Goal: Transaction & Acquisition: Purchase product/service

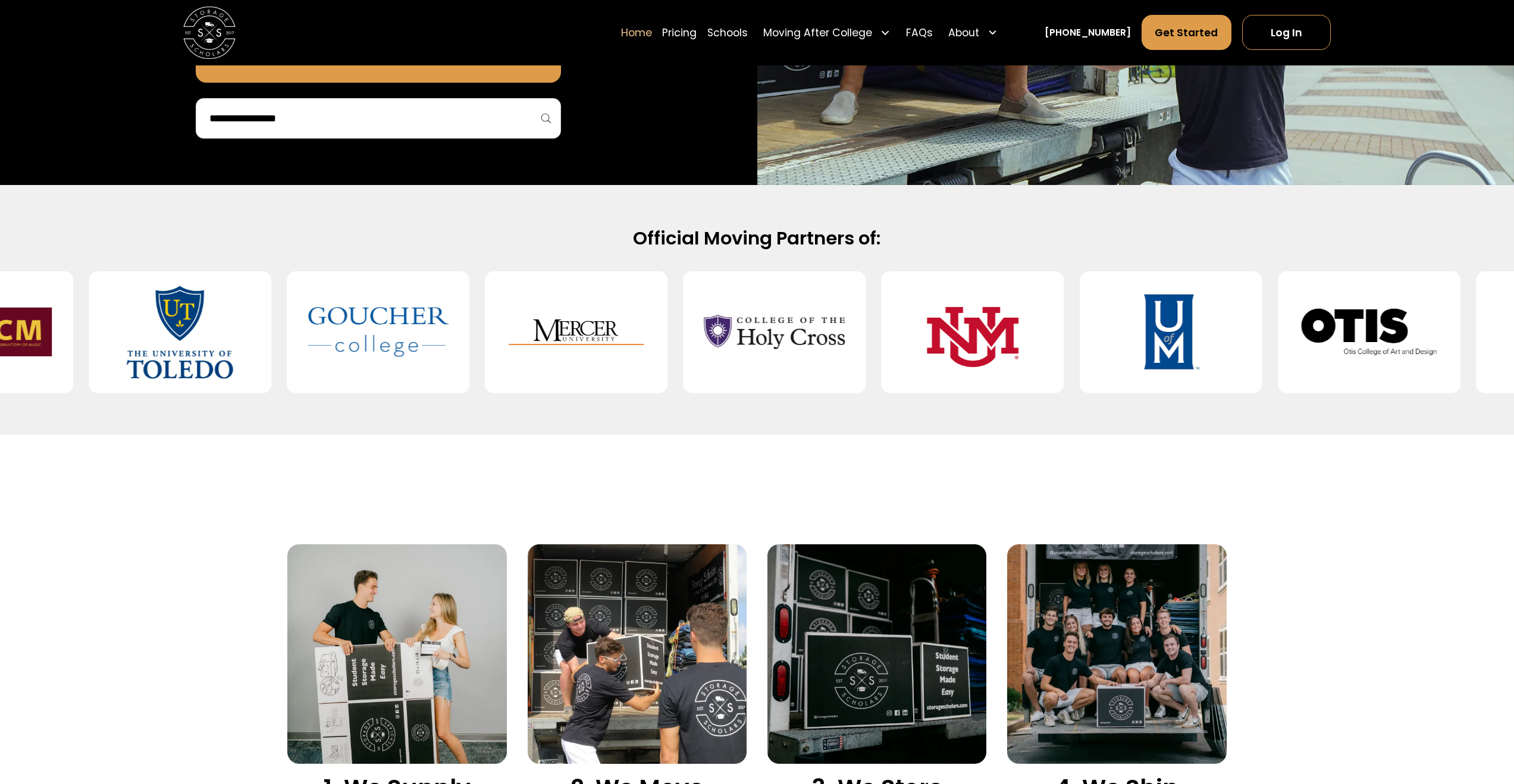
scroll to position [447, 0]
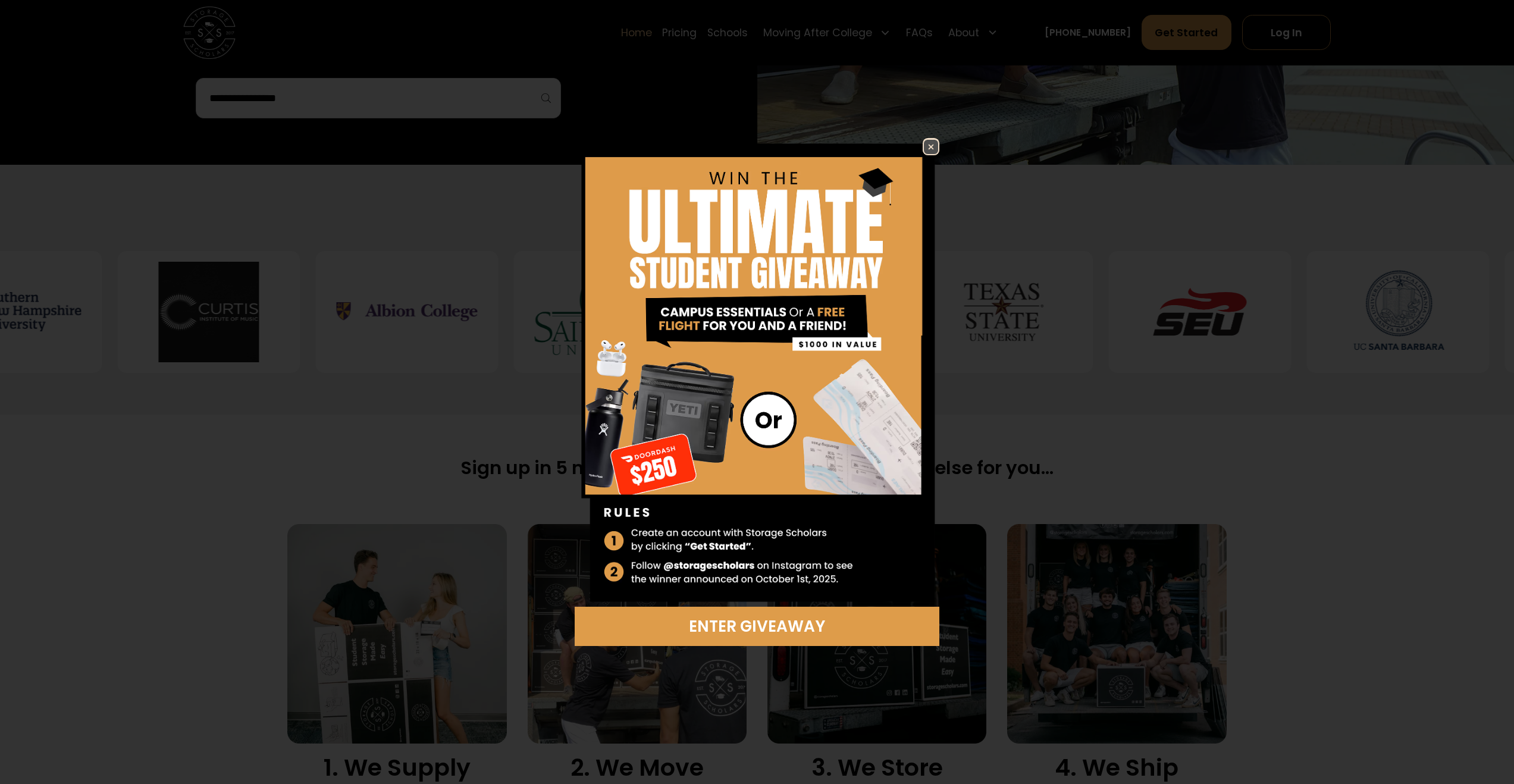
click at [939, 141] on link at bounding box center [931, 146] width 16 height 16
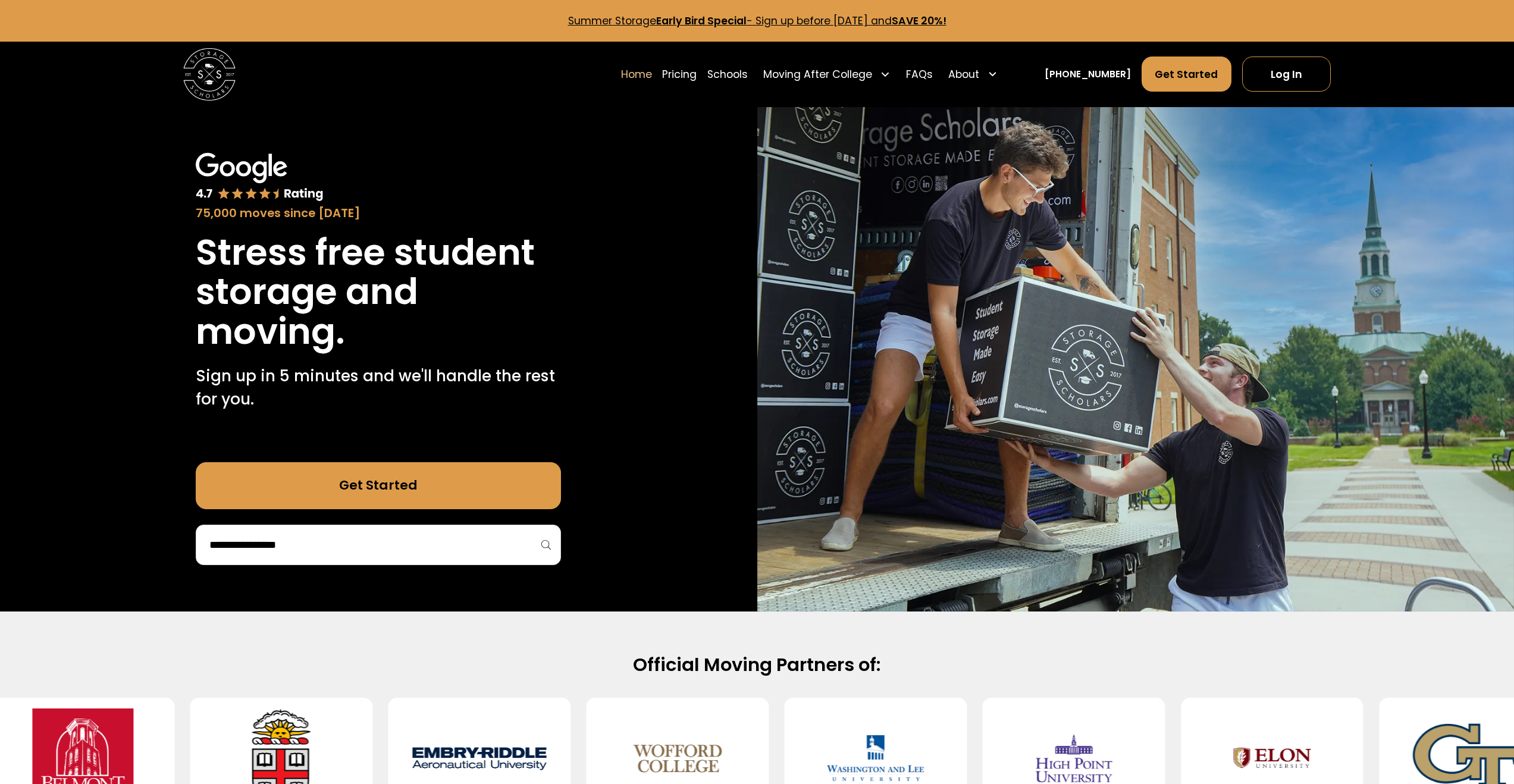
scroll to position [2, 0]
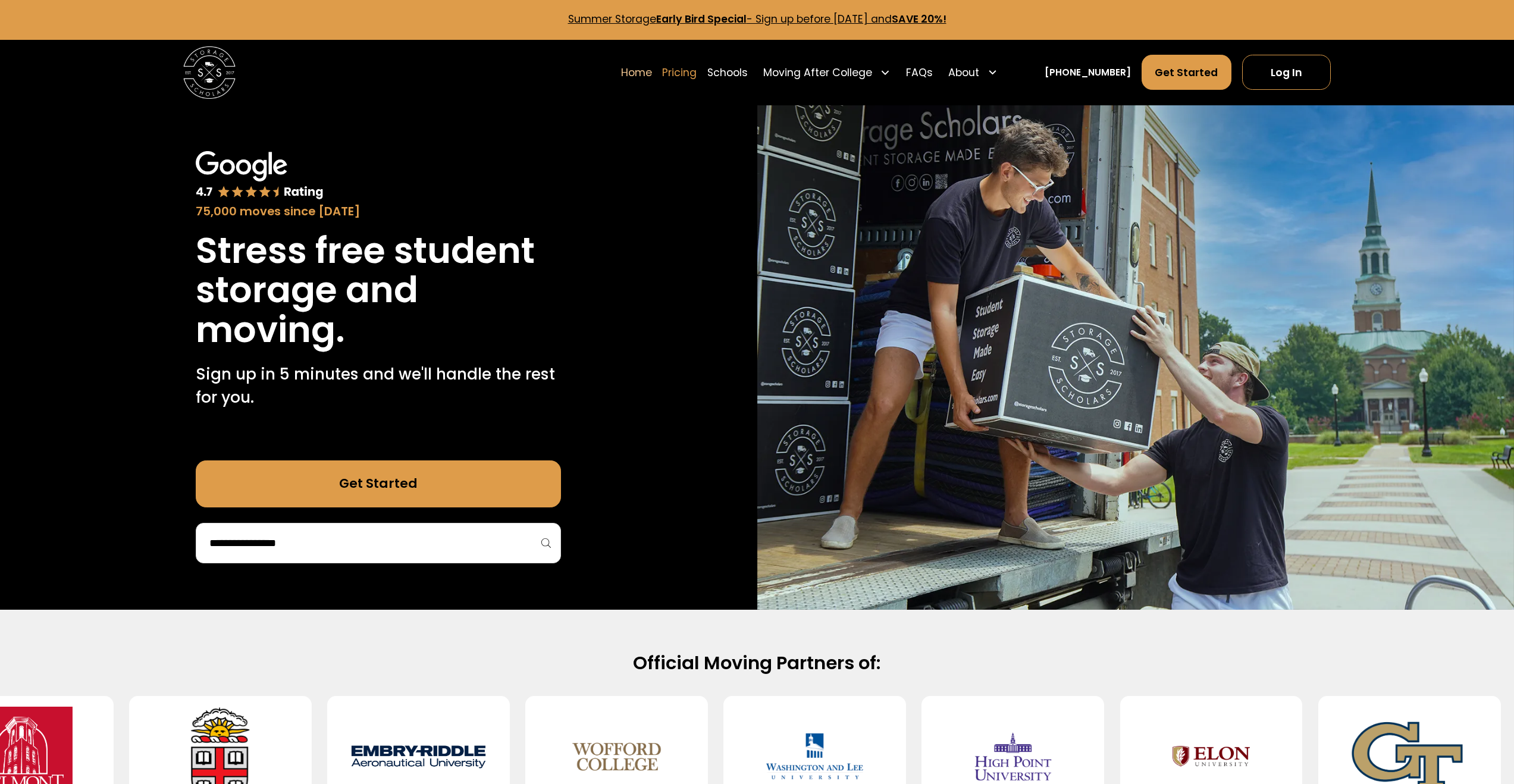
click at [697, 71] on link "Pricing" at bounding box center [680, 73] width 35 height 36
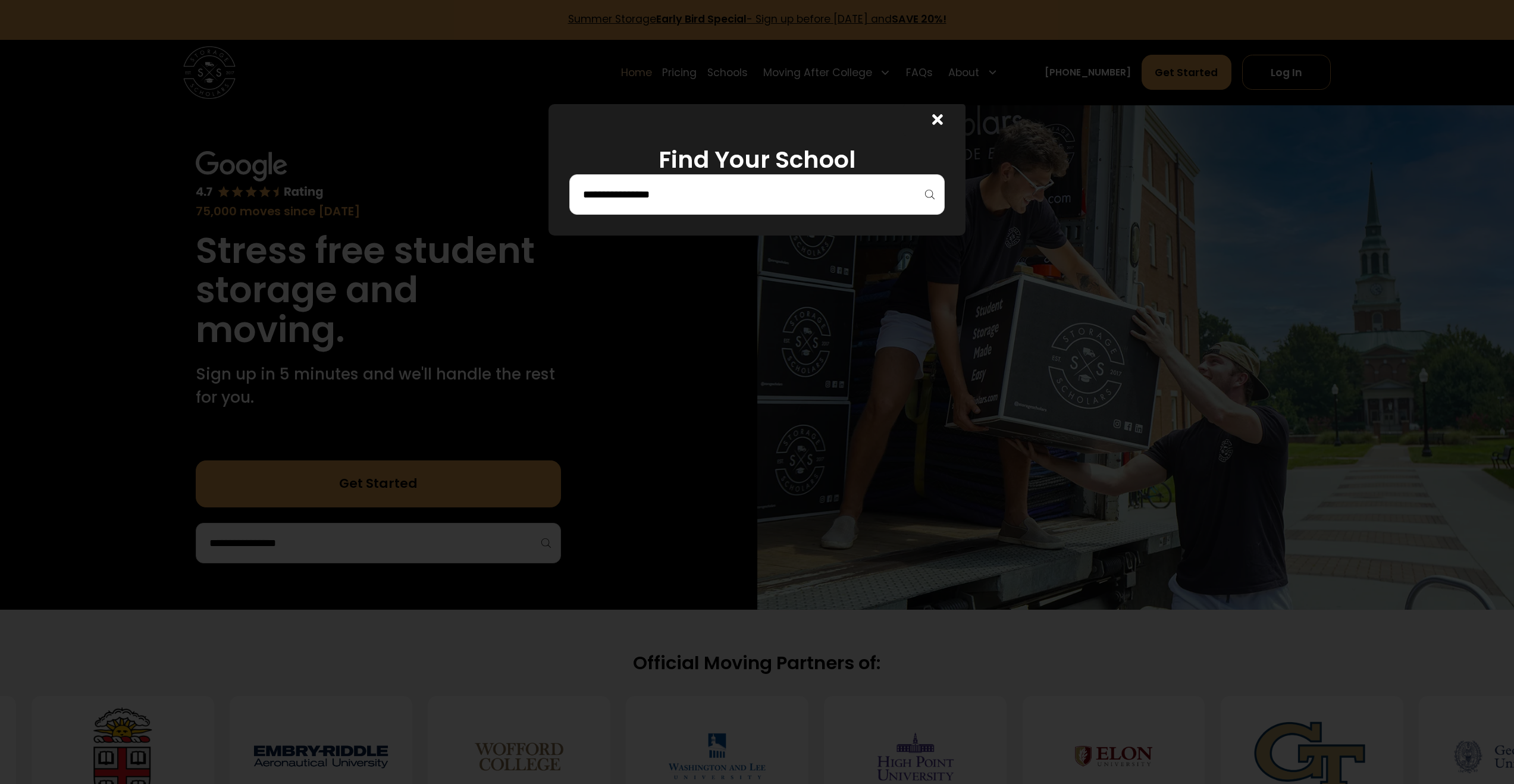
click at [746, 176] on div at bounding box center [757, 195] width 376 height 40
click at [697, 207] on div at bounding box center [757, 195] width 376 height 40
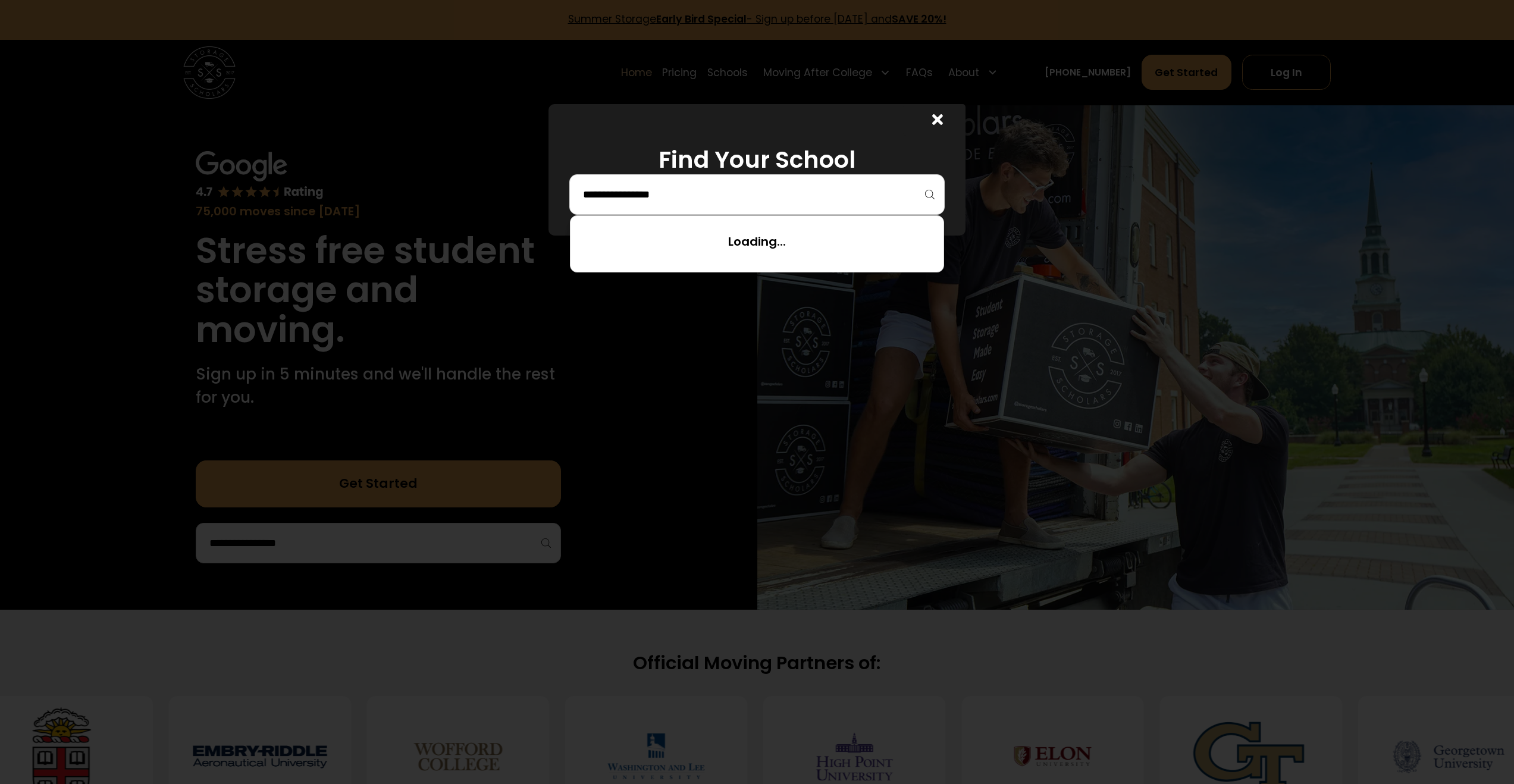
click at [709, 196] on input "search" at bounding box center [756, 195] width 350 height 20
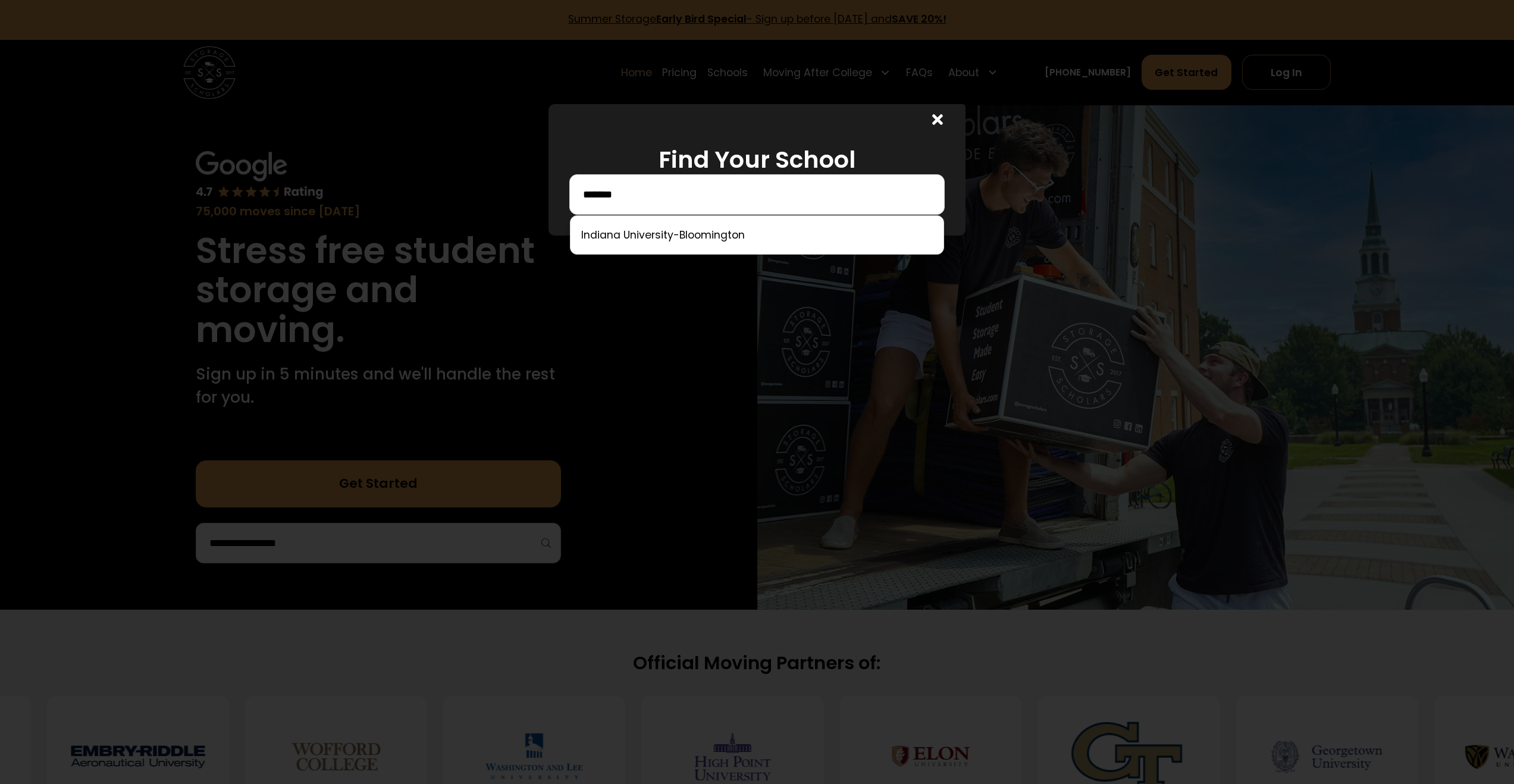
click at [686, 249] on div at bounding box center [756, 235] width 374 height 39
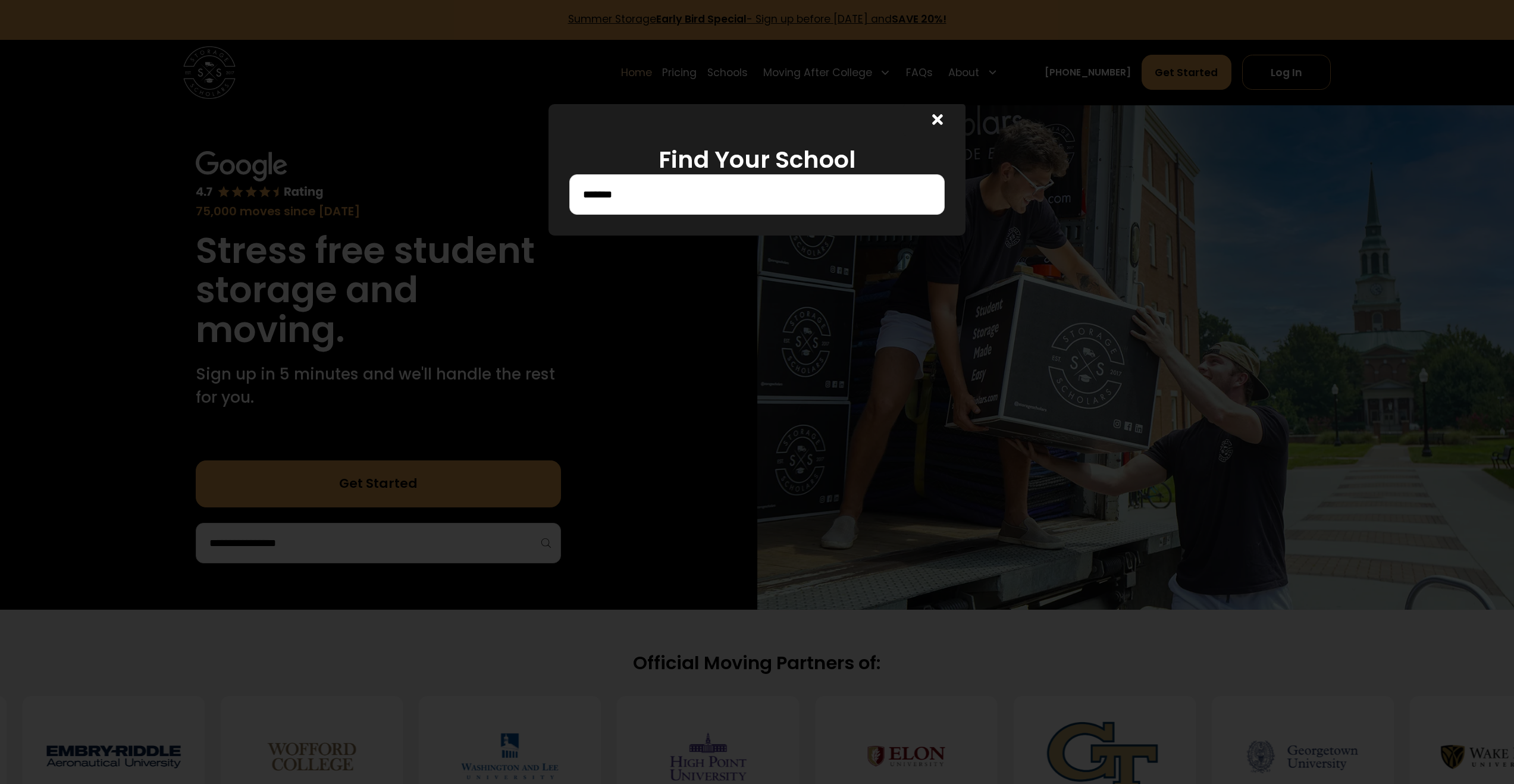
click at [696, 238] on div at bounding box center [757, 392] width 1514 height 784
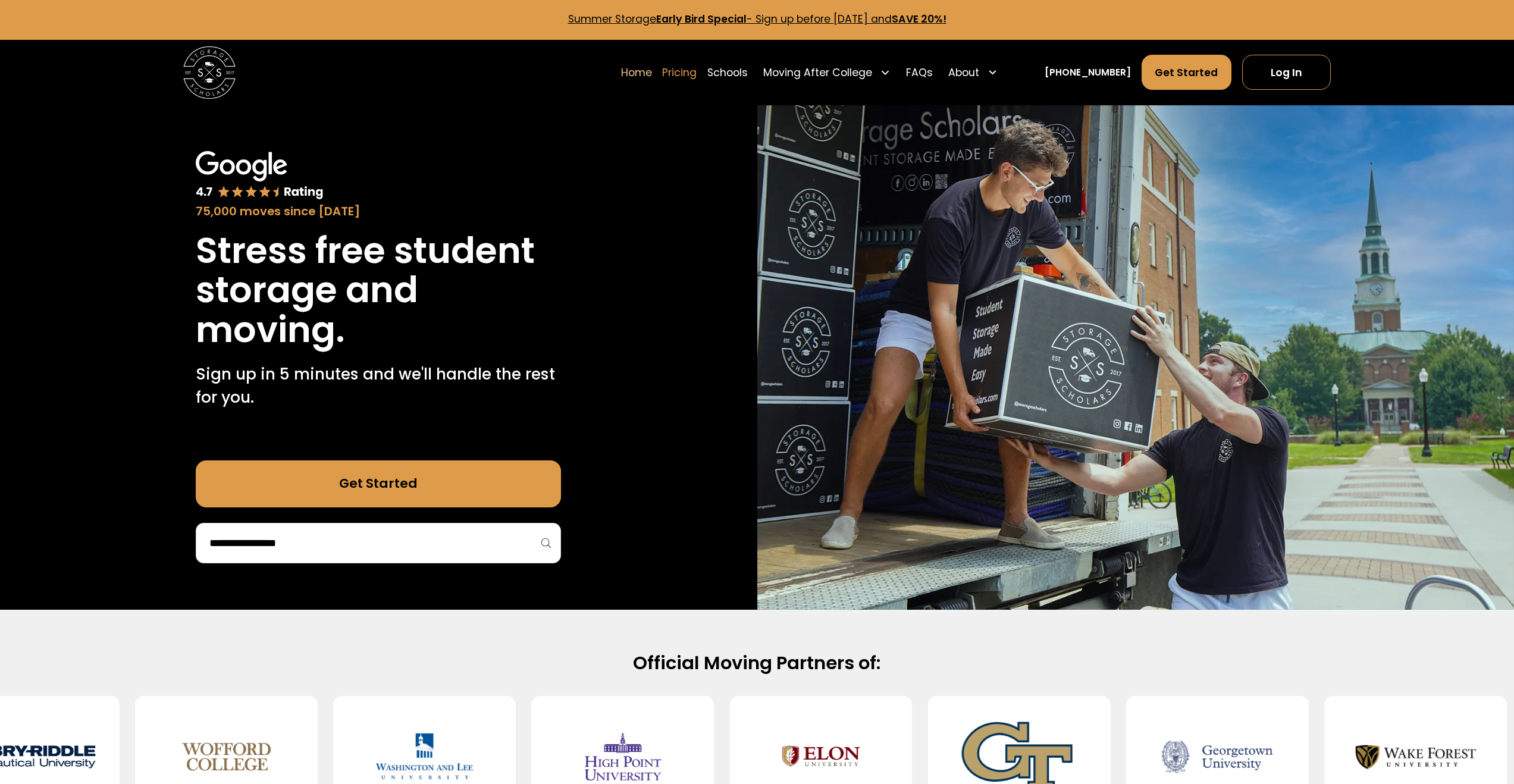
click at [697, 76] on link "Pricing" at bounding box center [680, 73] width 35 height 36
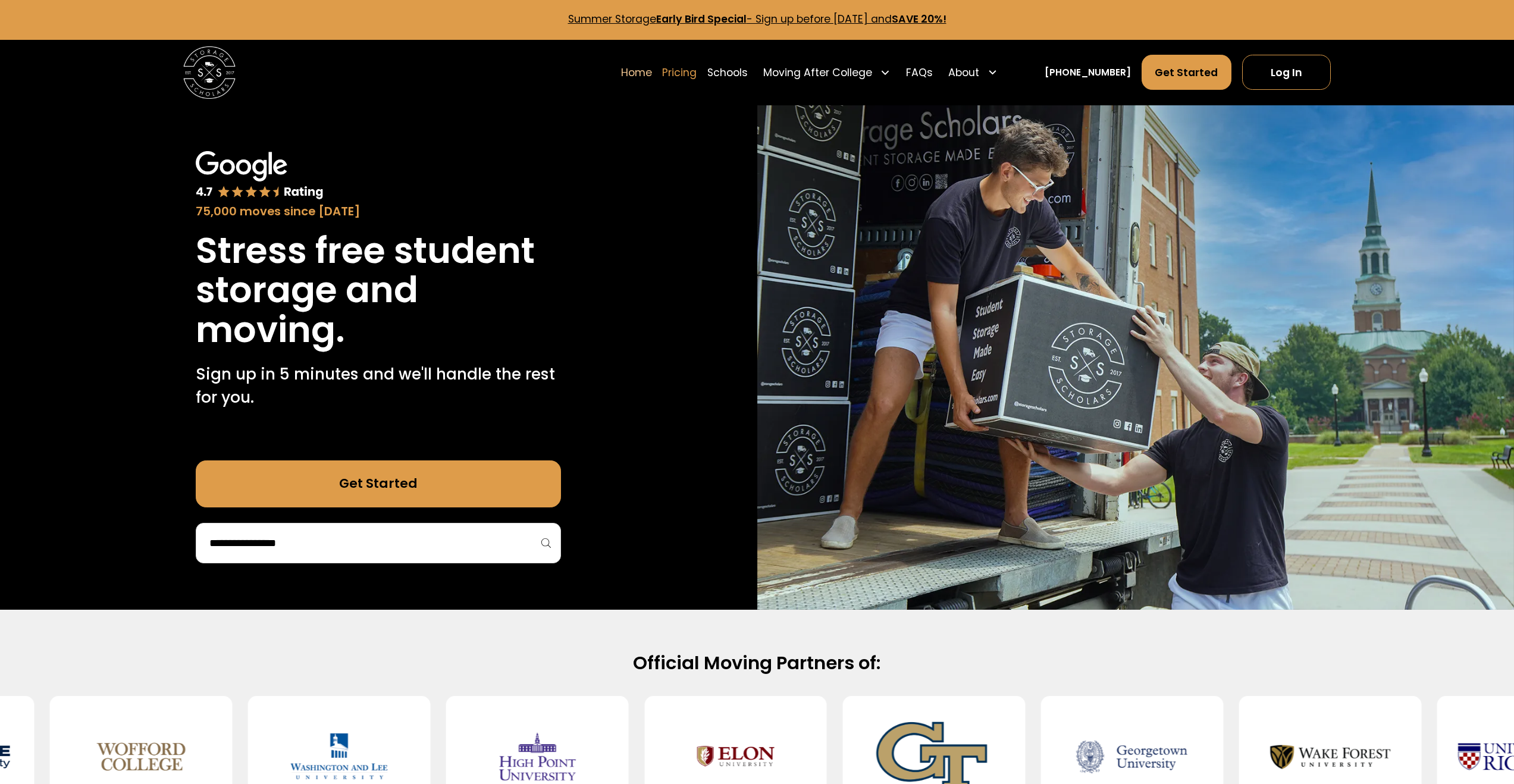
click at [697, 77] on link "Pricing" at bounding box center [680, 73] width 35 height 36
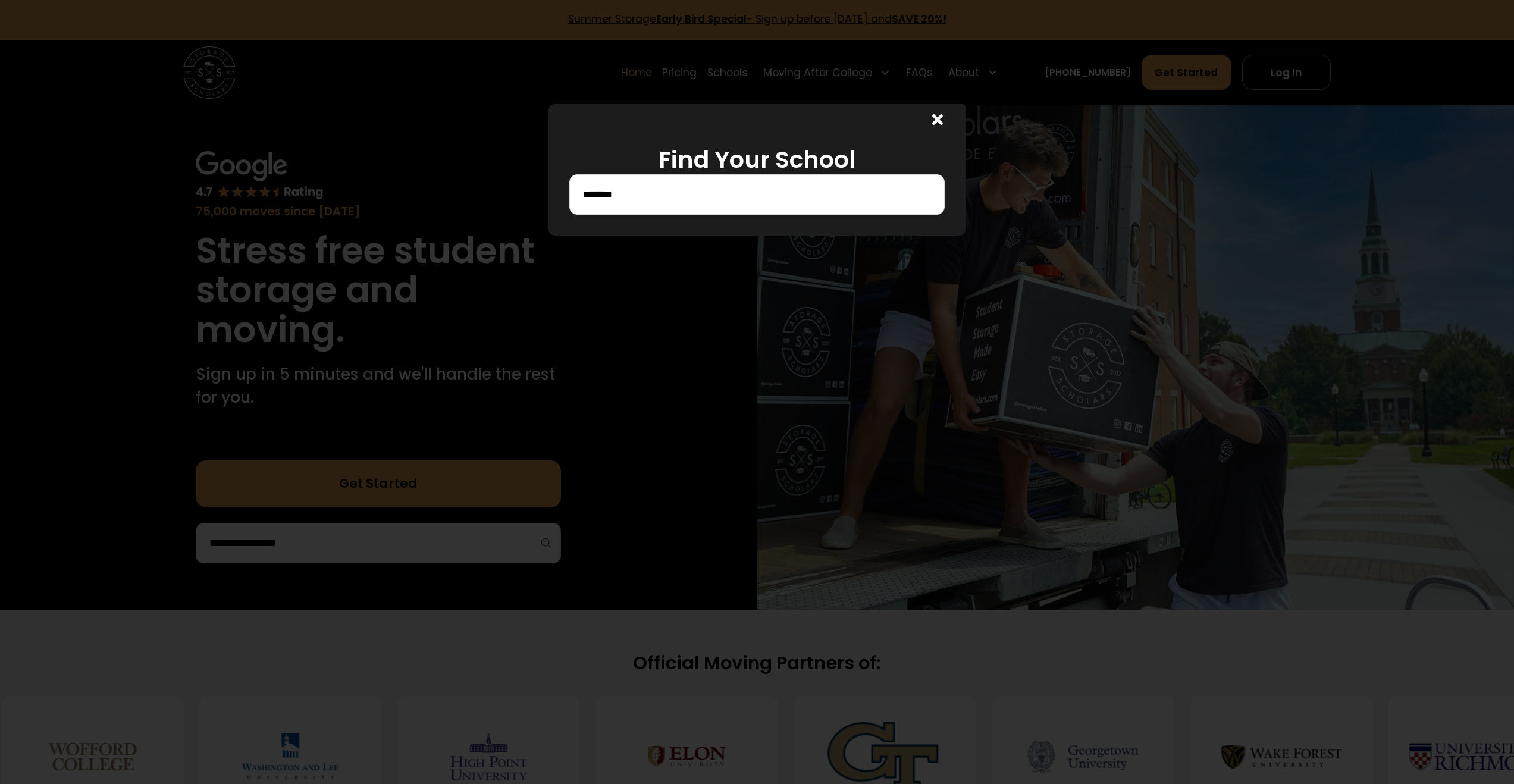
click at [701, 196] on input "*******" at bounding box center [756, 195] width 350 height 20
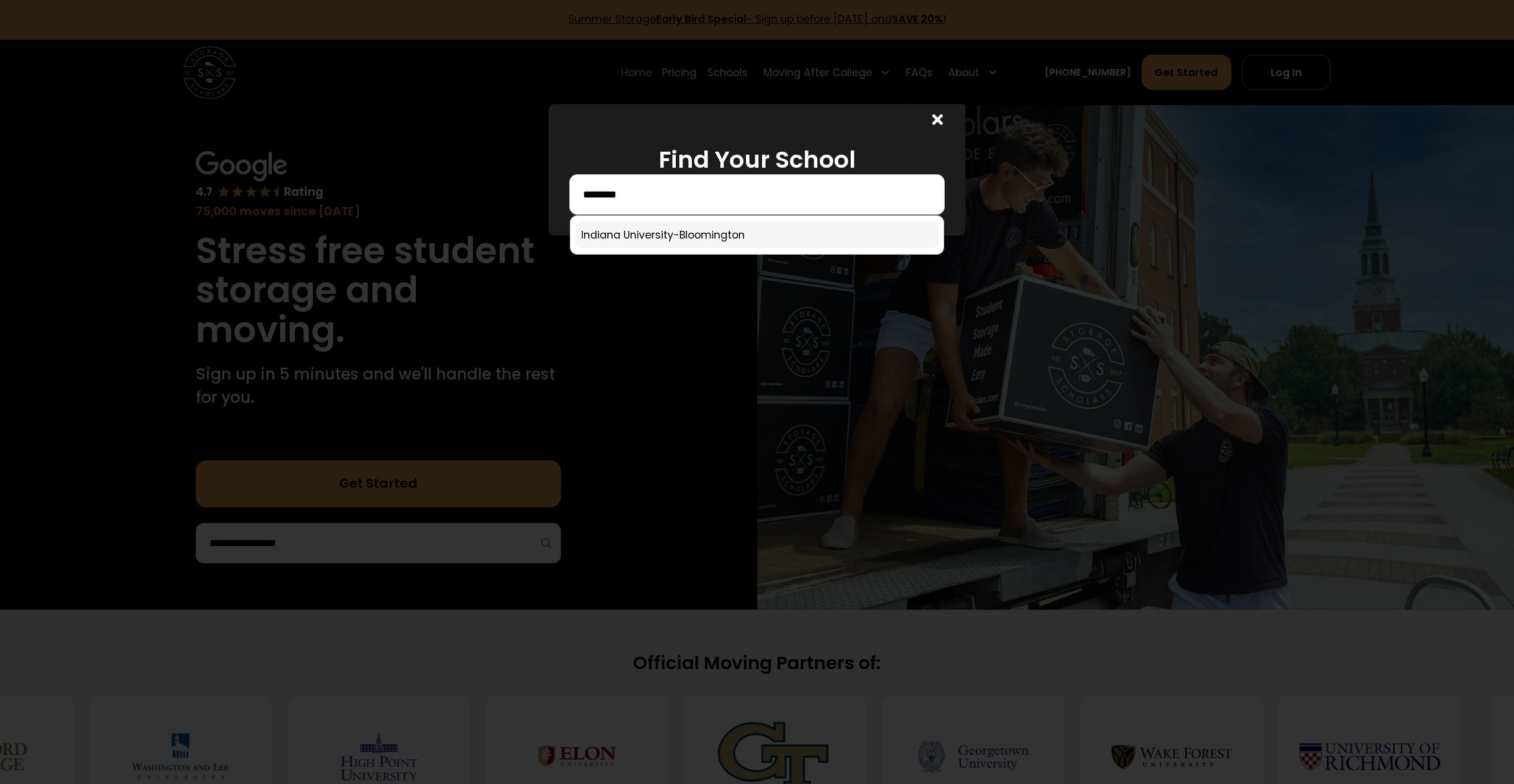
type input "*******"
click at [695, 235] on link at bounding box center [757, 235] width 364 height 26
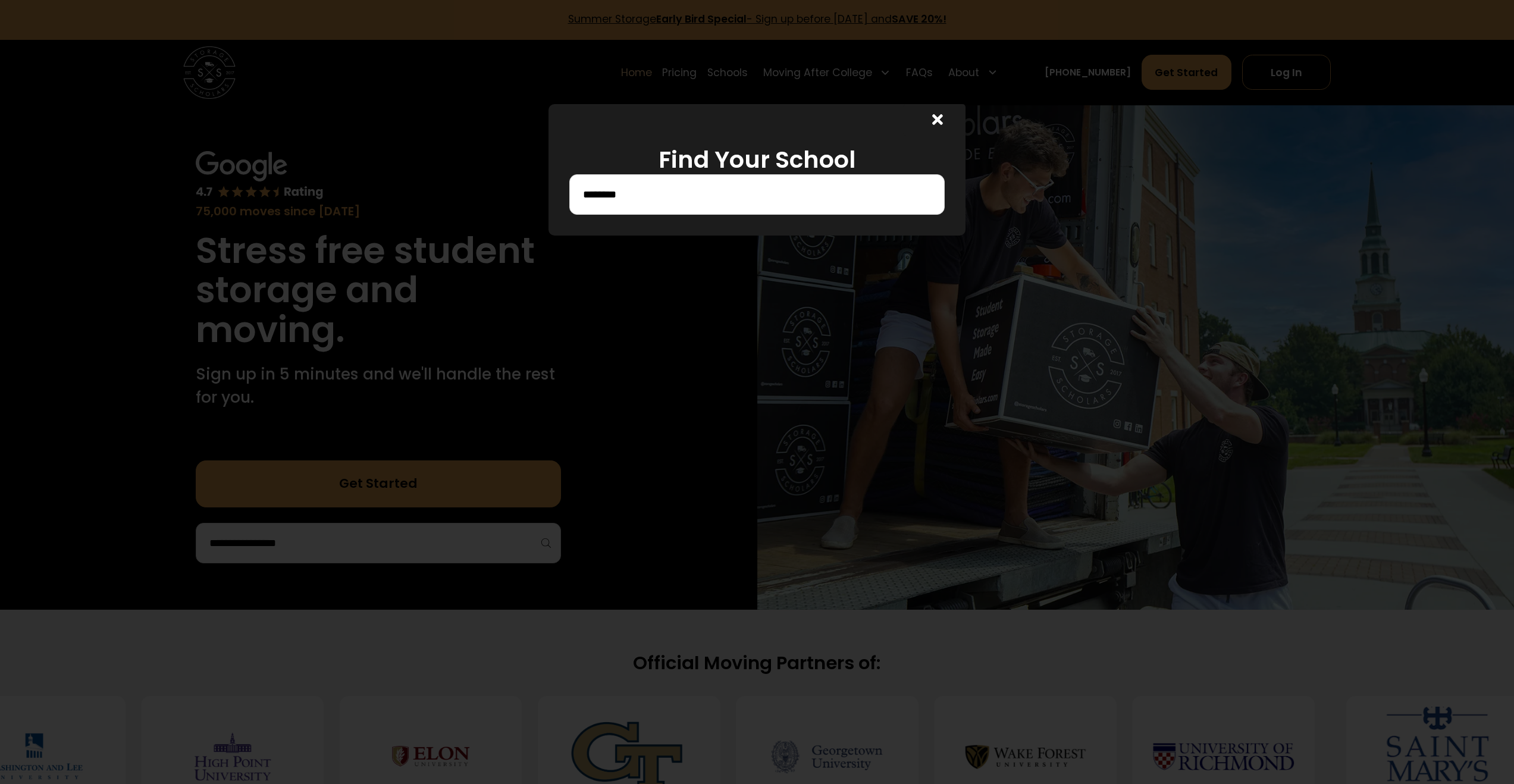
click at [723, 196] on input "*******" at bounding box center [756, 195] width 350 height 20
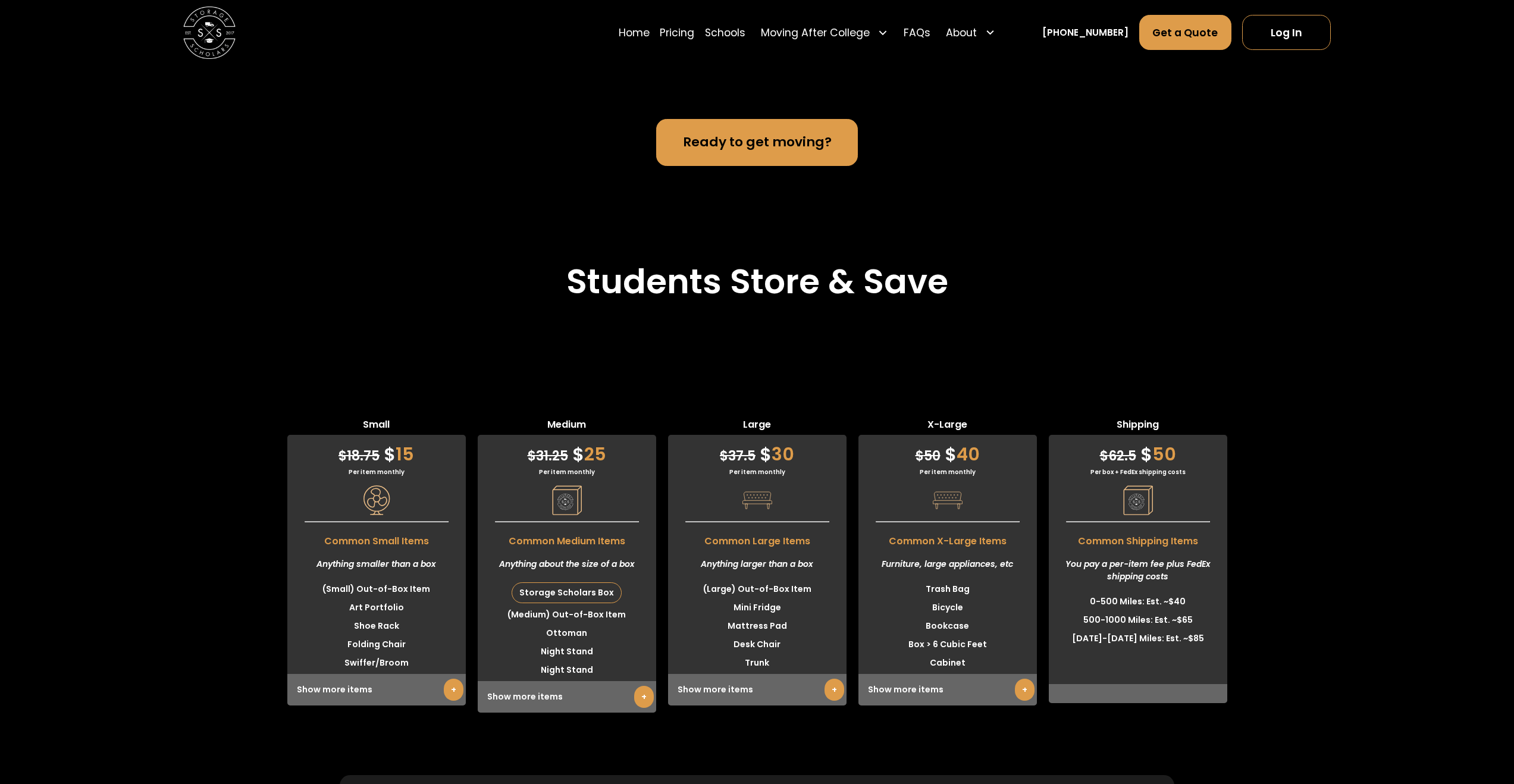
scroll to position [3051, 0]
